Goal: Download file/media: Download file/media

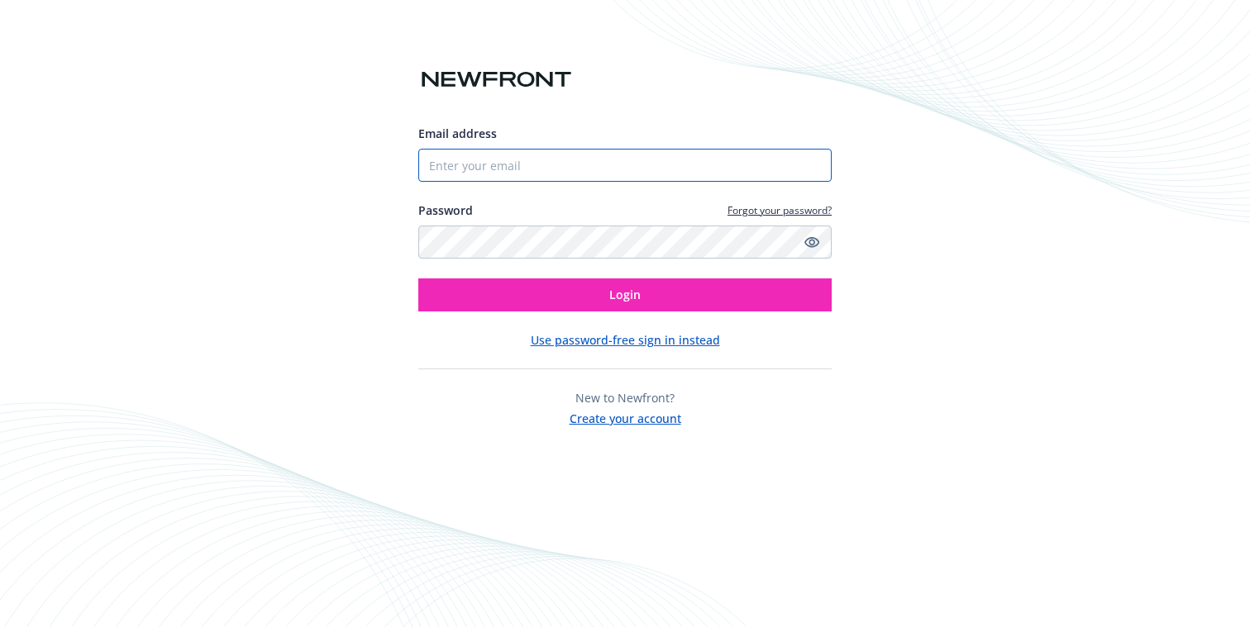
click at [640, 163] on input "Email address" at bounding box center [624, 165] width 413 height 33
type input "[EMAIL_ADDRESS][DOMAIN_NAME]"
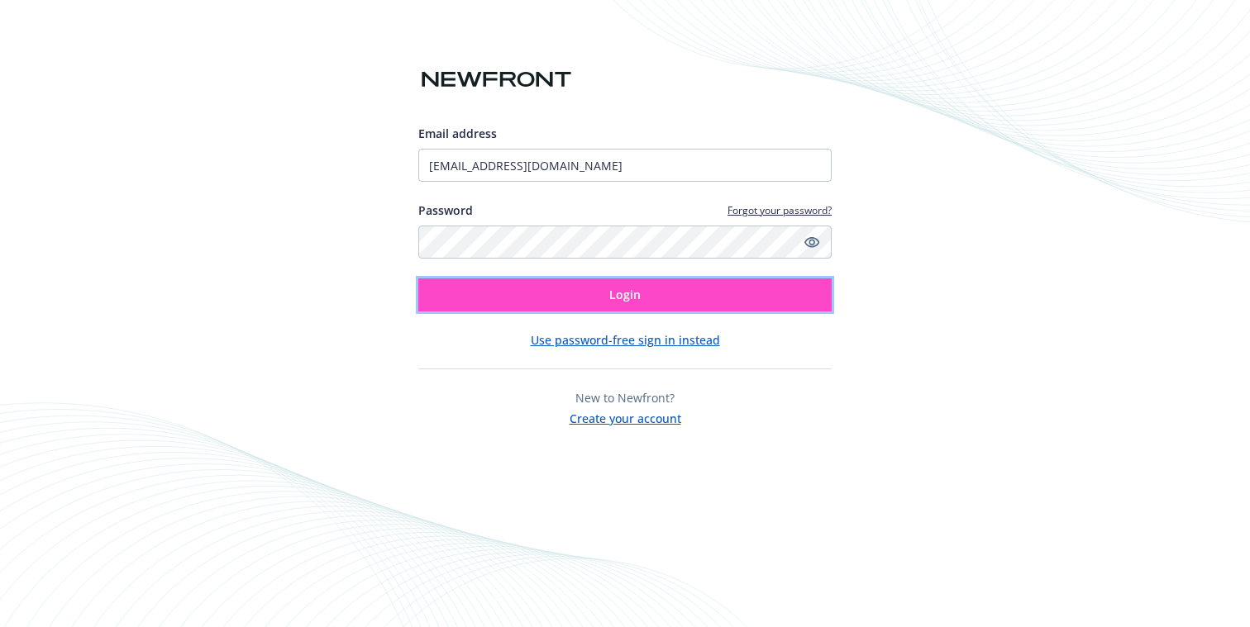
click at [590, 294] on button "Login" at bounding box center [624, 295] width 413 height 33
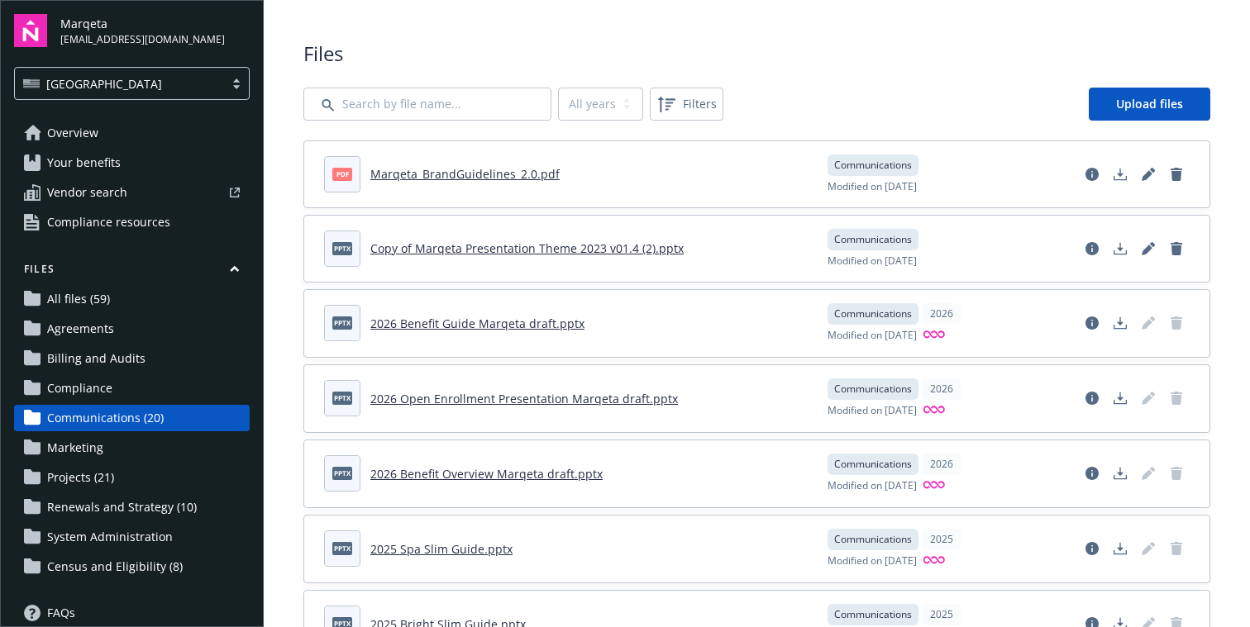
click at [80, 289] on span "All files (59)" at bounding box center [78, 299] width 63 height 26
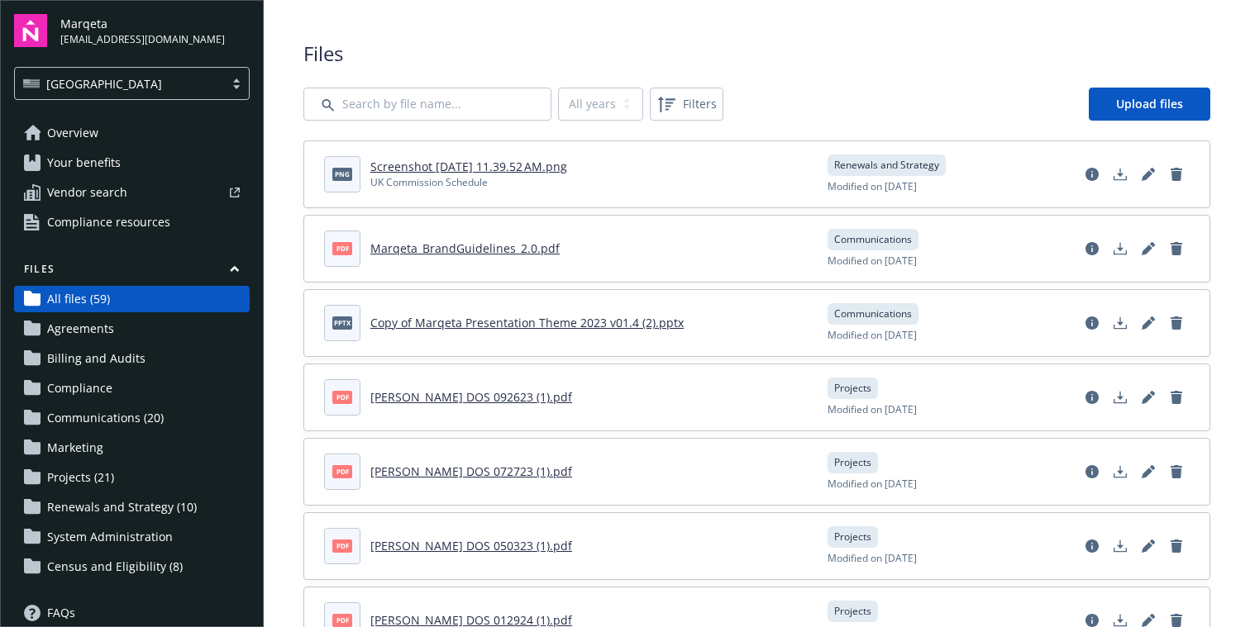
click at [86, 447] on span "Marketing" at bounding box center [75, 448] width 56 height 26
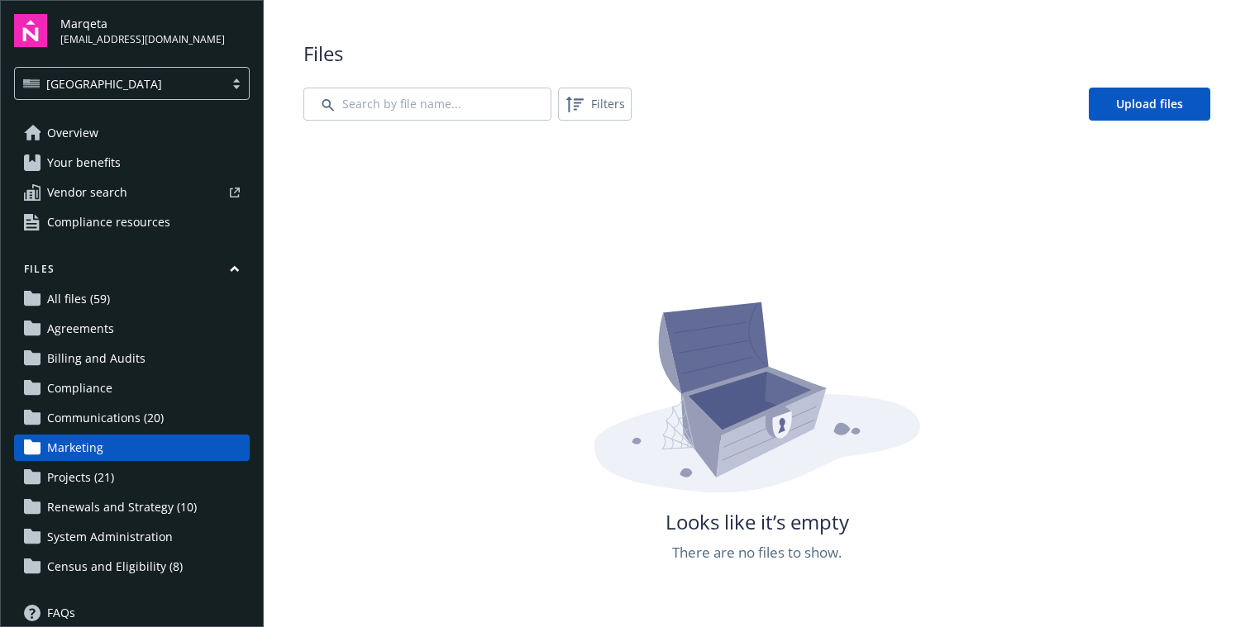
click at [94, 508] on span "Renewals and Strategy (10)" at bounding box center [122, 507] width 150 height 26
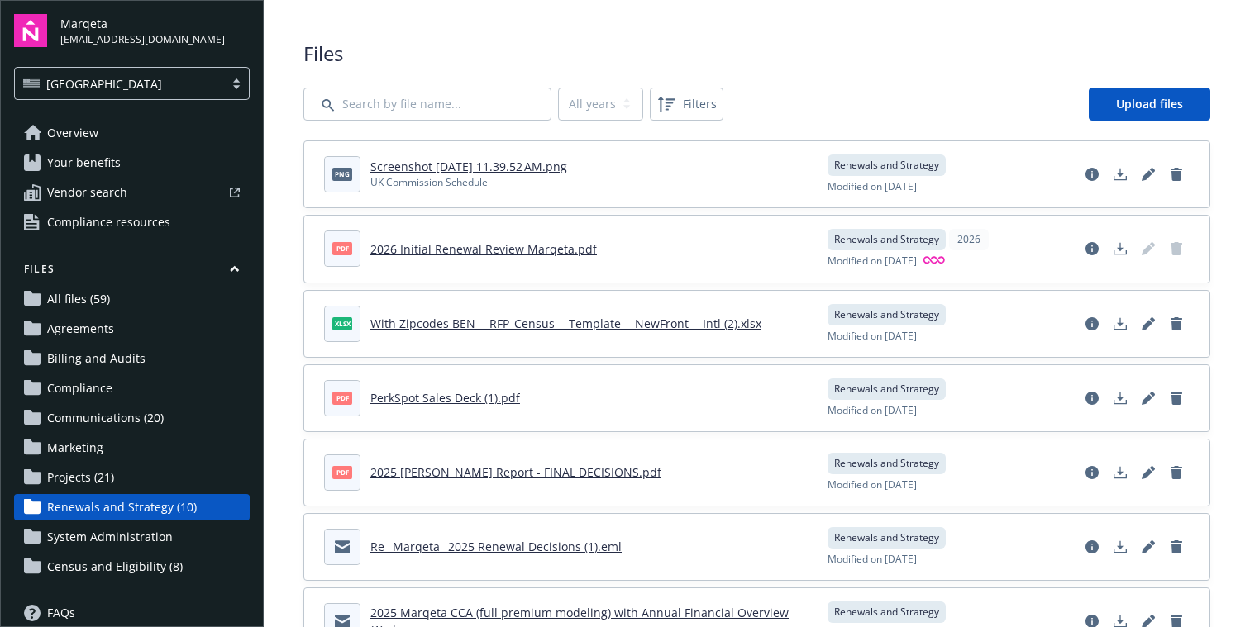
click at [512, 250] on link "2026 Initial Renewal Review Marqeta.pdf" at bounding box center [483, 249] width 226 height 16
click at [1122, 249] on icon "Download document" at bounding box center [1119, 248] width 13 height 13
click at [86, 479] on span "Projects (21)" at bounding box center [80, 478] width 67 height 26
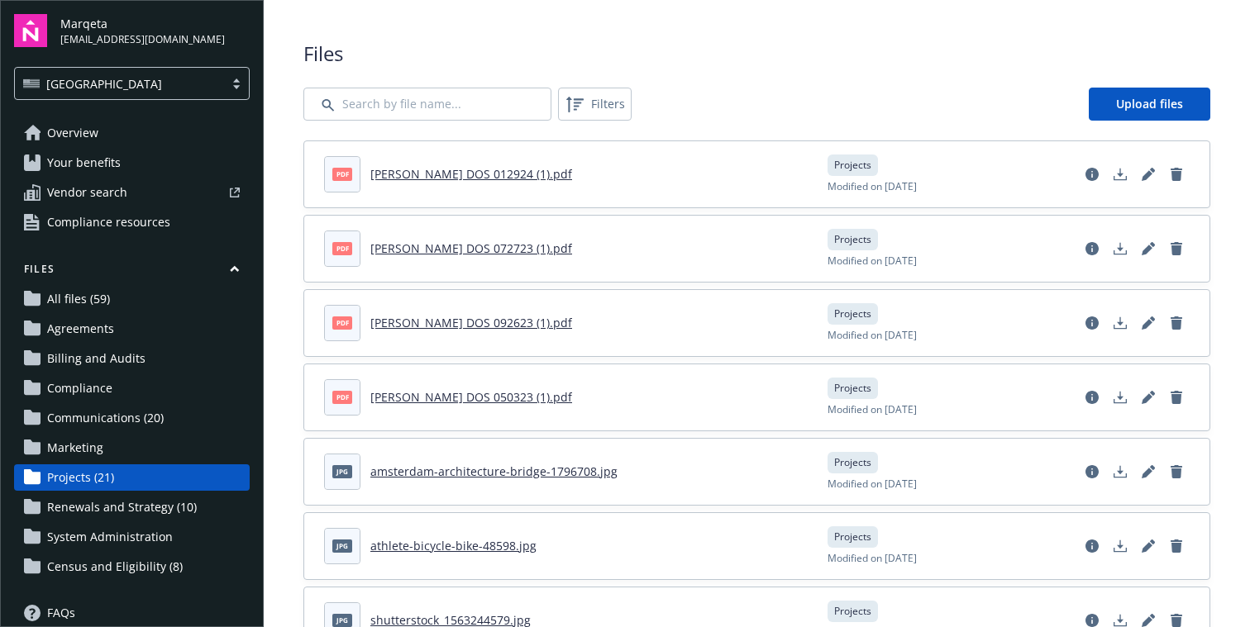
click at [79, 293] on span "All files (59)" at bounding box center [78, 299] width 63 height 26
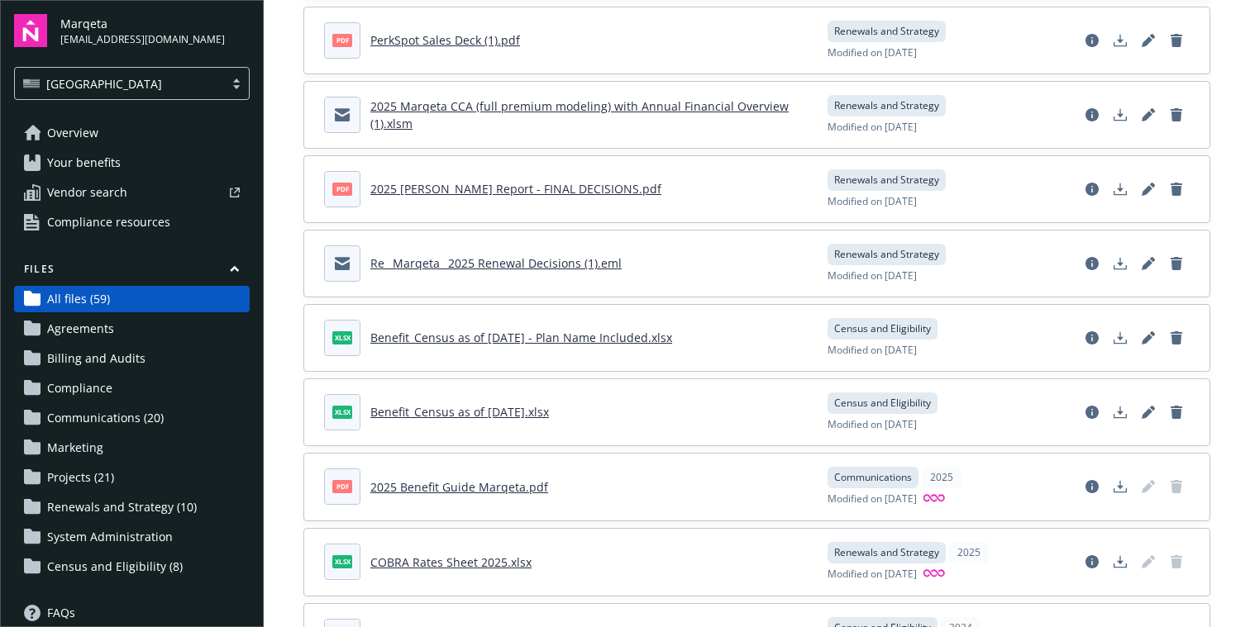
scroll to position [3571, 0]
